Goal: Task Accomplishment & Management: Manage account settings

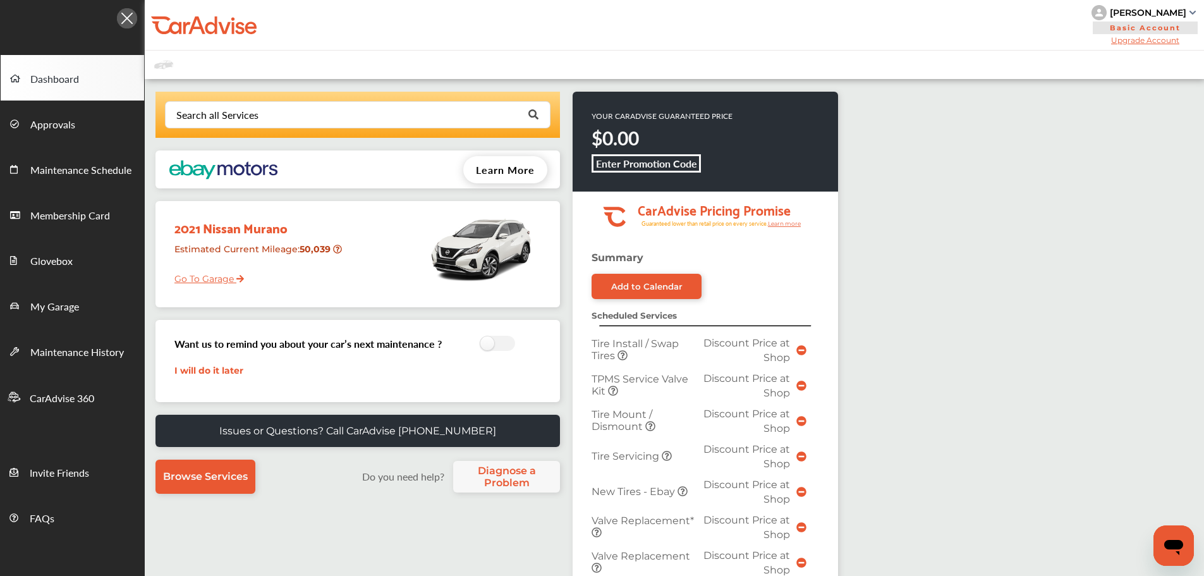
click at [212, 275] on link "Go To Garage" at bounding box center [204, 275] width 79 height 24
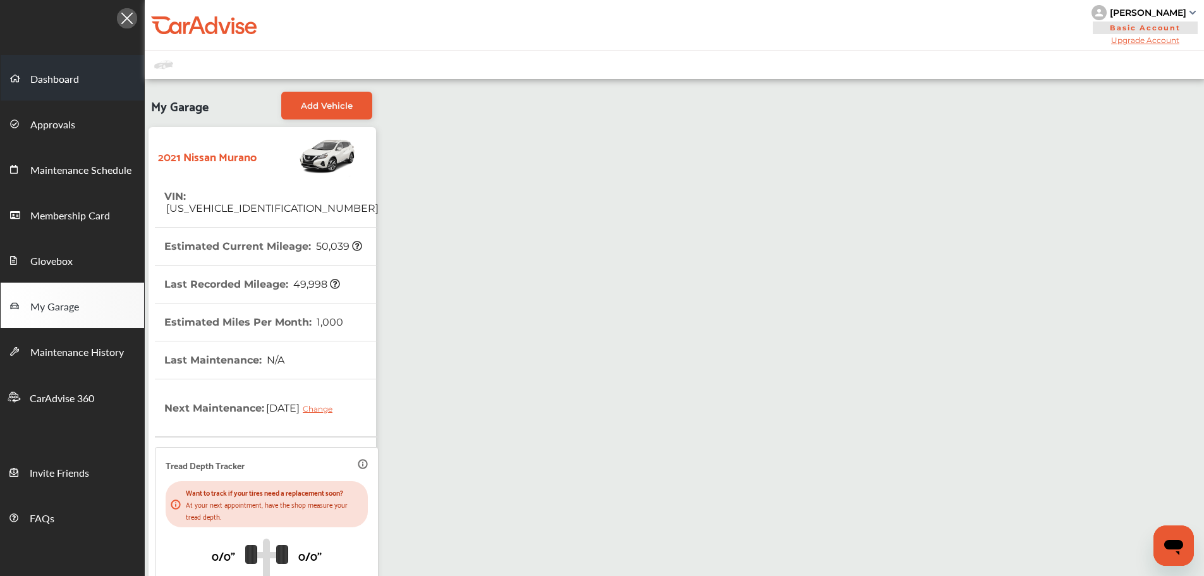
click at [75, 87] on span "Dashboard" at bounding box center [54, 79] width 49 height 16
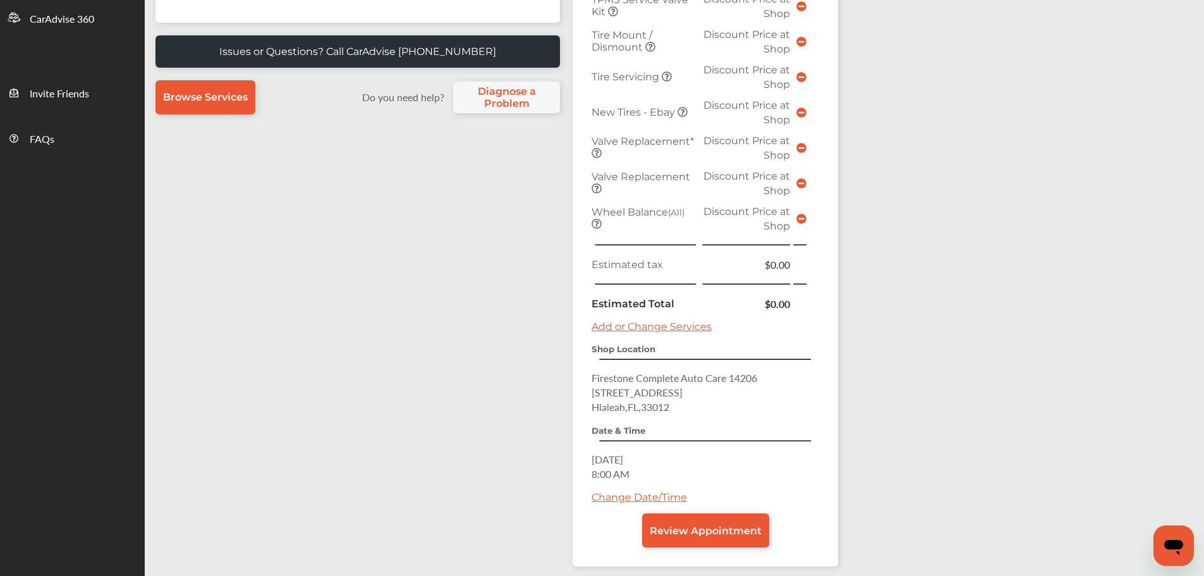
scroll to position [441, 0]
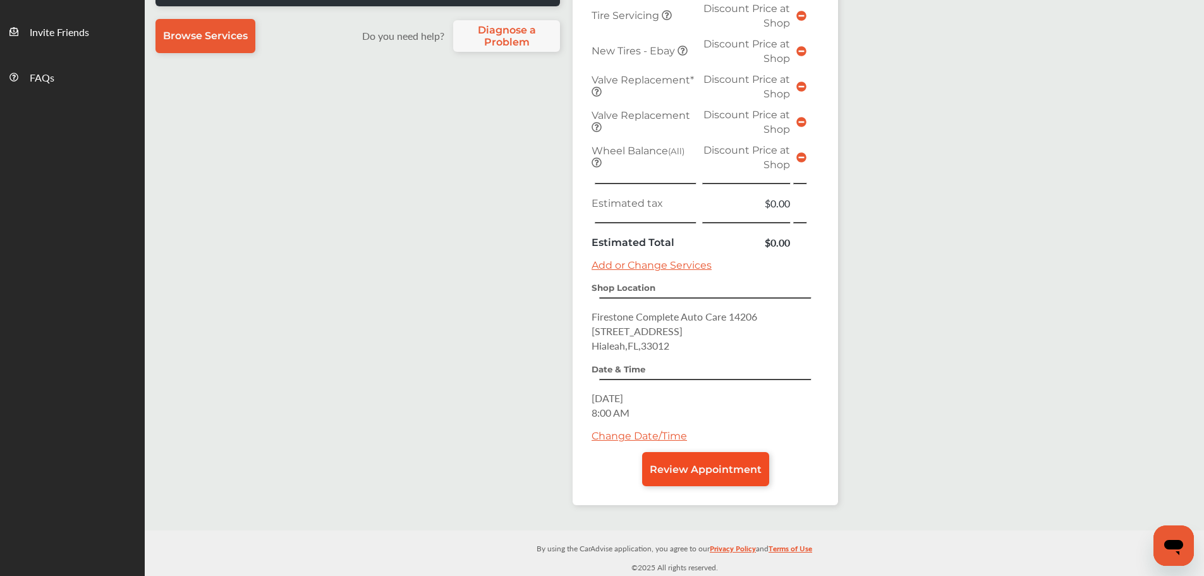
click at [721, 461] on link "Review Appointment" at bounding box center [705, 469] width 127 height 34
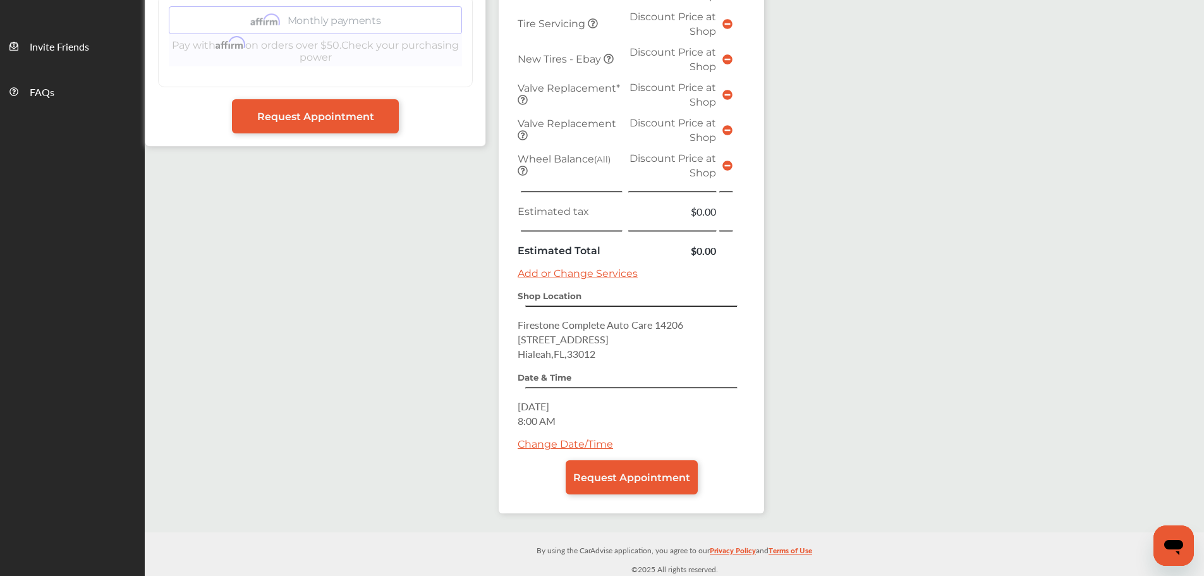
scroll to position [428, 0]
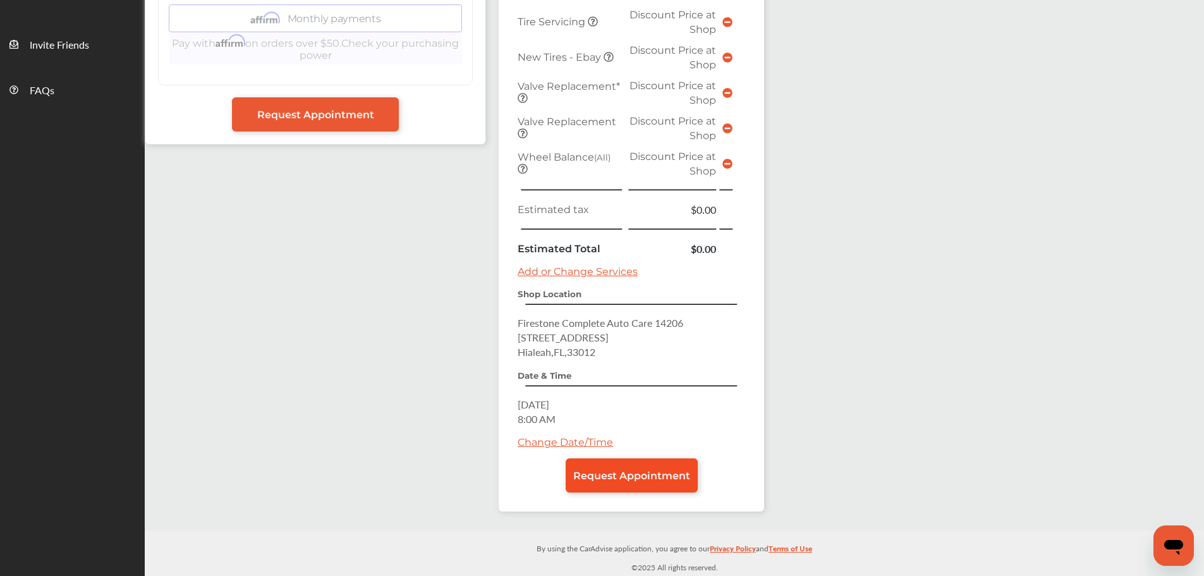
click at [635, 469] on span "Request Appointment" at bounding box center [631, 475] width 117 height 12
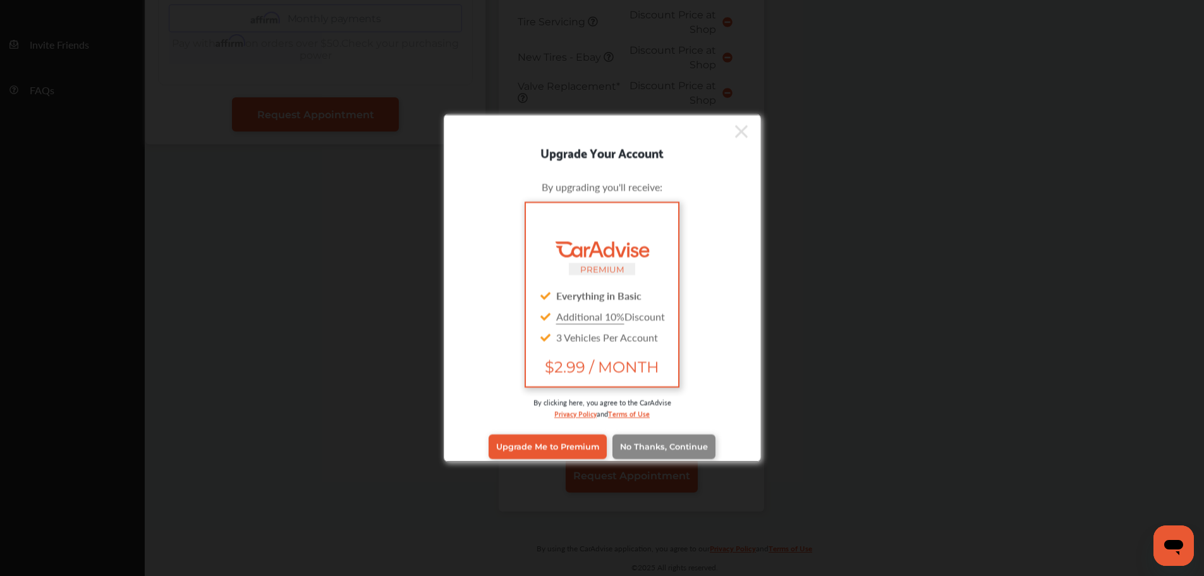
click at [636, 446] on span "No Thanks, Continue" at bounding box center [664, 446] width 88 height 9
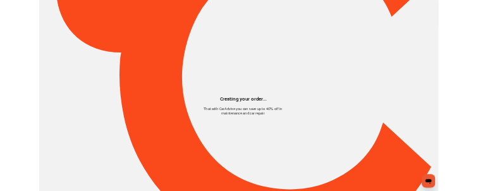
scroll to position [0, 0]
